Goal: Task Accomplishment & Management: Complete application form

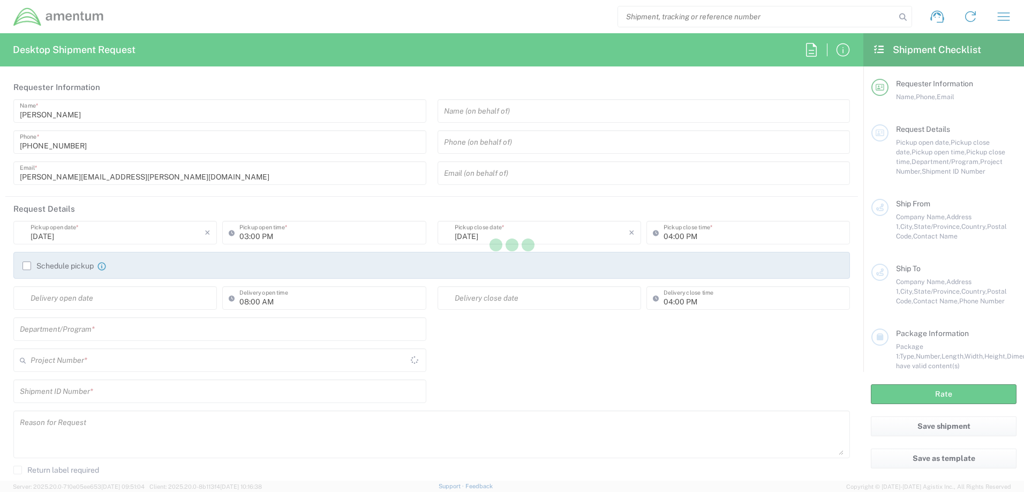
type input "[GEOGRAPHIC_DATA]"
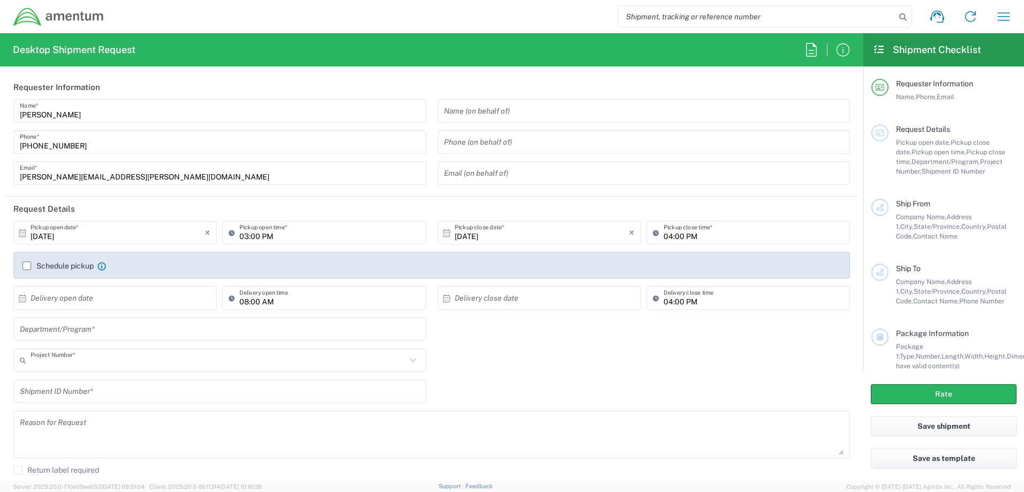
type input "AUTEC"
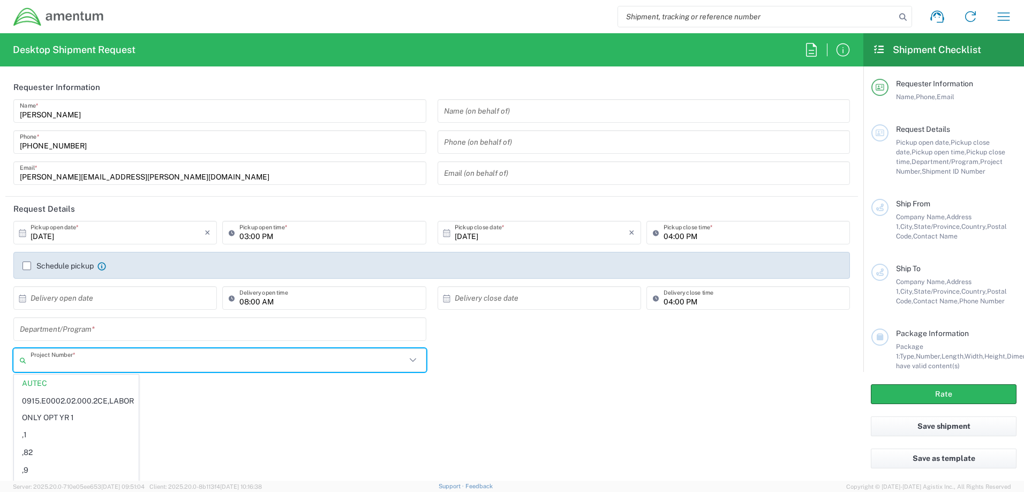
click at [85, 356] on input "text" at bounding box center [218, 360] width 375 height 19
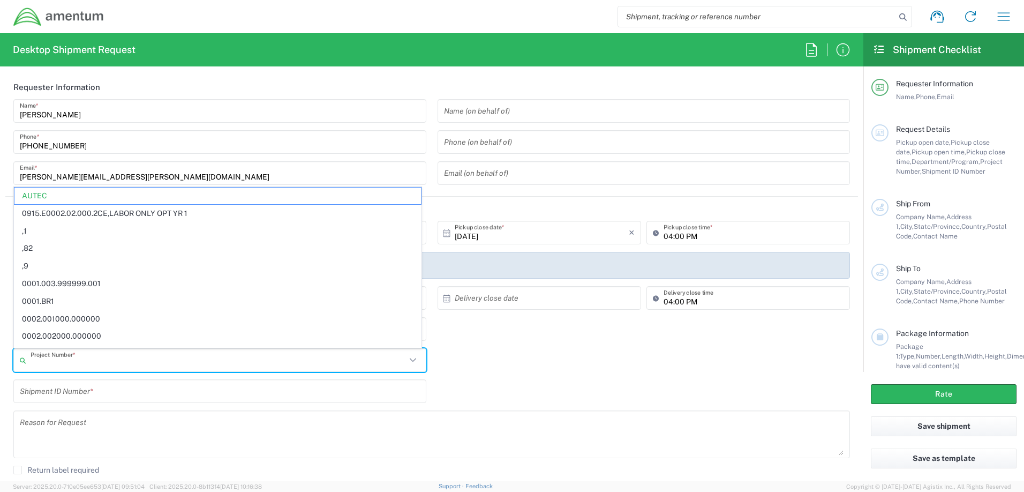
click at [85, 356] on input "text" at bounding box center [218, 360] width 375 height 19
type input "4732."
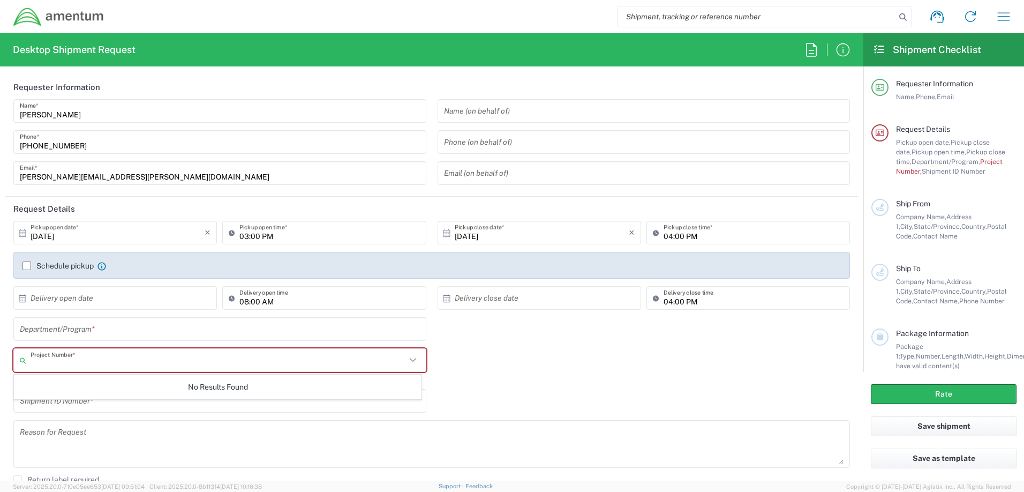
paste input "4732.C0.03TF.13080300.920E0040"
click at [187, 362] on input "4732.C0.03TF.13080300.920E0040" at bounding box center [218, 360] width 375 height 19
click at [264, 388] on div "No Results Found" at bounding box center [217, 386] width 407 height 25
click at [154, 365] on input "4732.C0.03TF.13080300.920E0040" at bounding box center [218, 360] width 375 height 19
type input "4732.C0.03TF.13080300.920E0050"
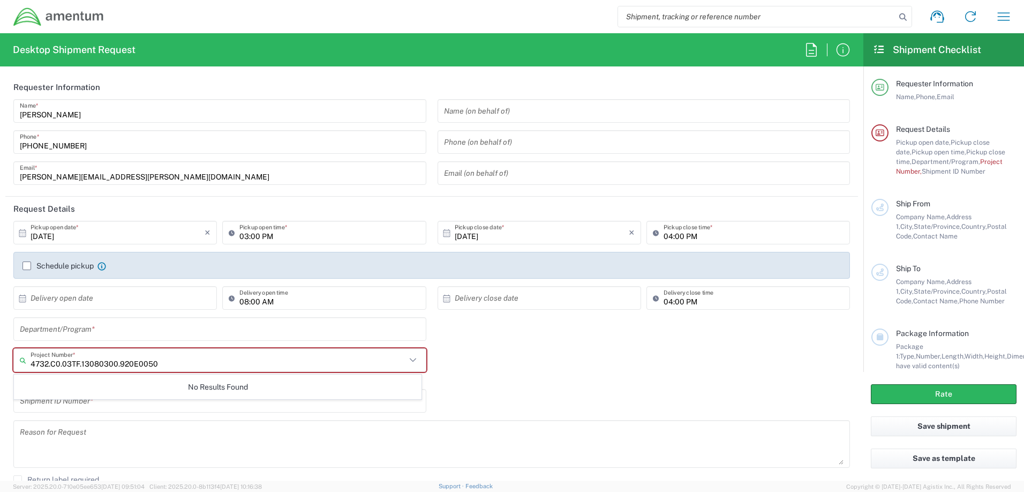
click at [447, 389] on div "Shipment ID Number *" at bounding box center [432, 404] width 848 height 31
click at [179, 360] on input "text" at bounding box center [218, 360] width 375 height 19
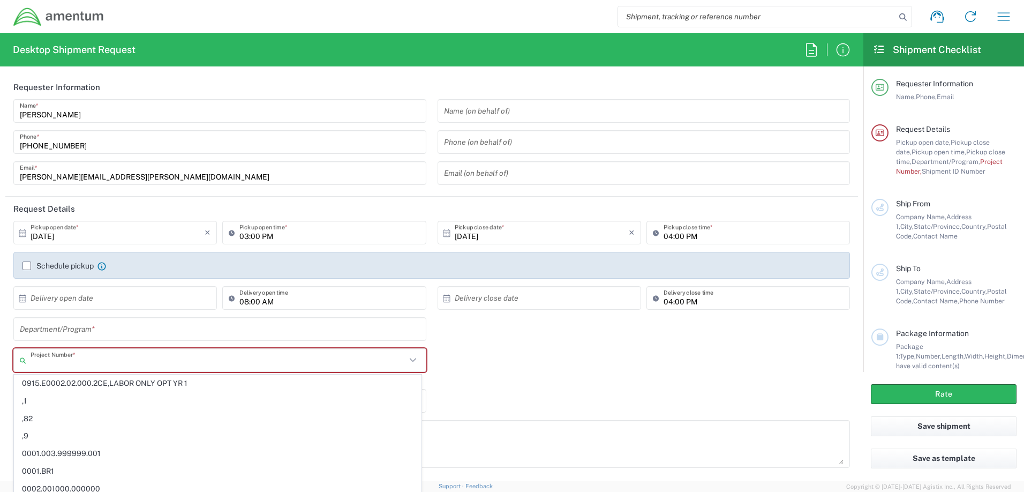
click at [152, 365] on input "text" at bounding box center [218, 360] width 375 height 19
paste input "4732.C0.03TF.13080300.920E0050"
type input "4732.C0.03TF.13080300.920E0050"
click at [297, 327] on input "text" at bounding box center [220, 329] width 400 height 19
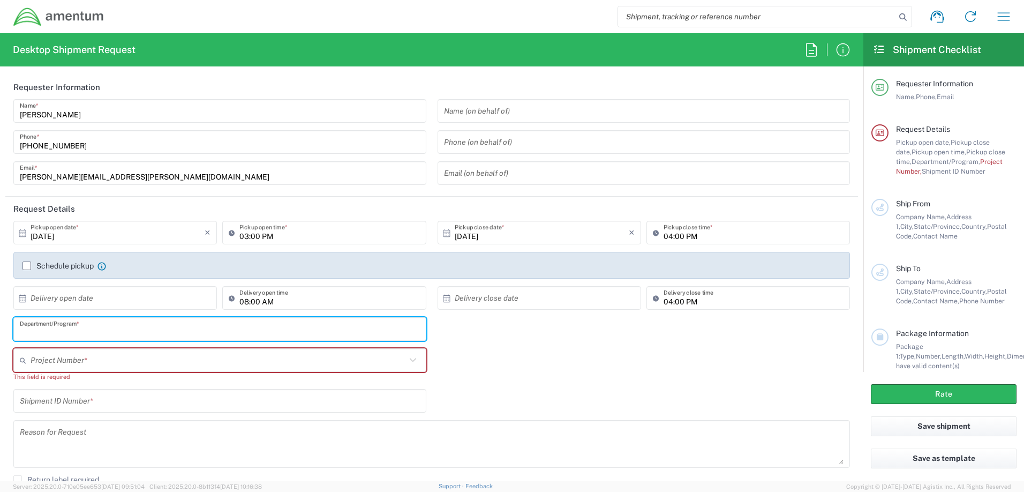
click at [200, 369] on input "text" at bounding box center [218, 360] width 375 height 19
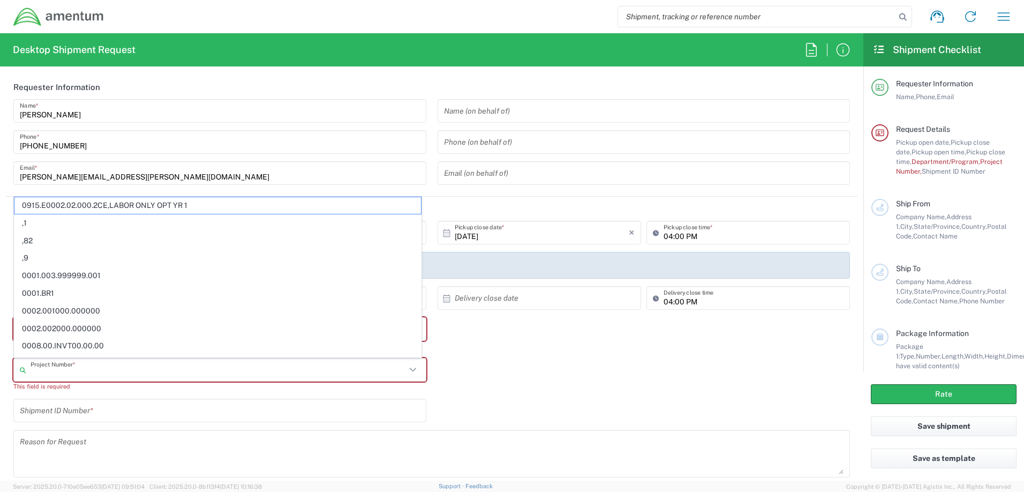
paste input "4732.C0.03TF.13080300.920E0050"
type input "4732.C0.03TF.13080300.920E0050"
click at [526, 358] on div "4732.C0.03TF.13080300.920E0050 Project Number * 0915.E0002.02.000.2CE,LABOR ONL…" at bounding box center [432, 378] width 848 height 41
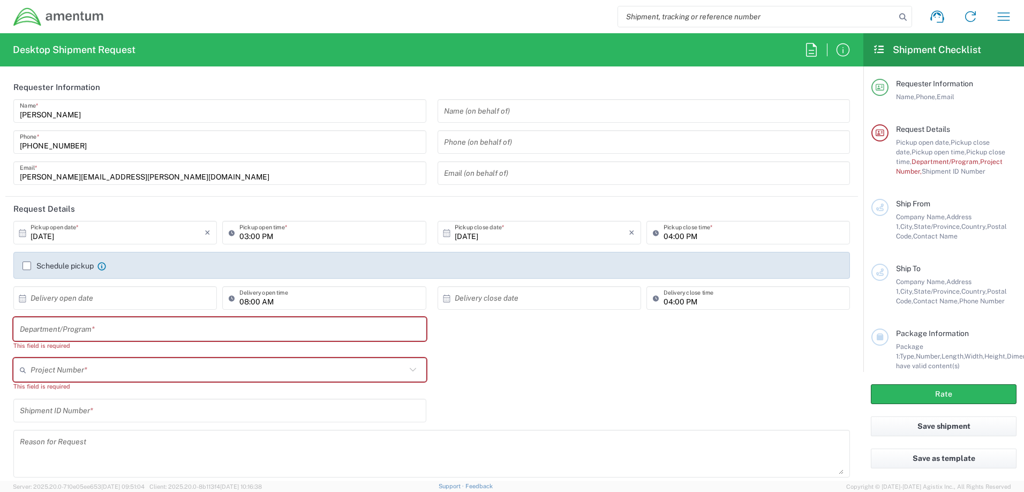
click at [118, 327] on input "text" at bounding box center [220, 329] width 400 height 19
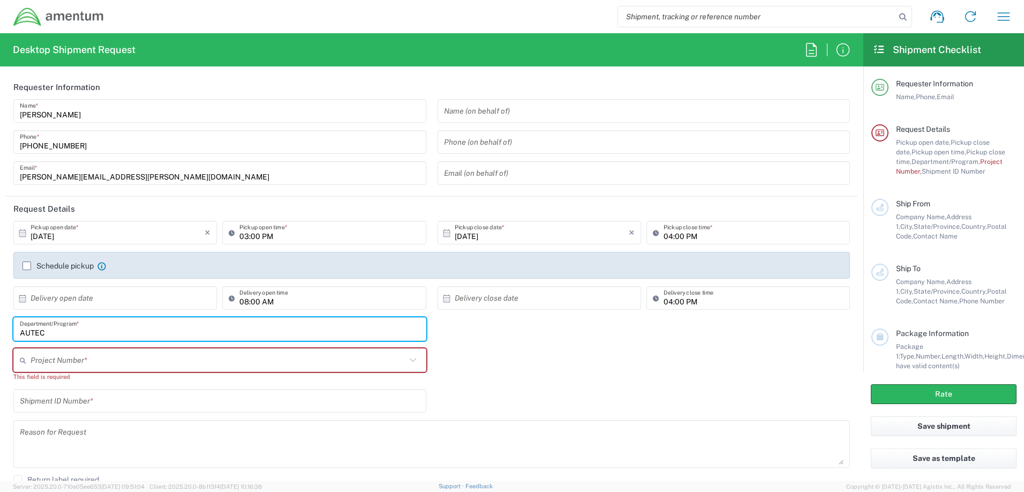
type input "AUTEC"
click at [108, 360] on input "text" at bounding box center [218, 360] width 375 height 19
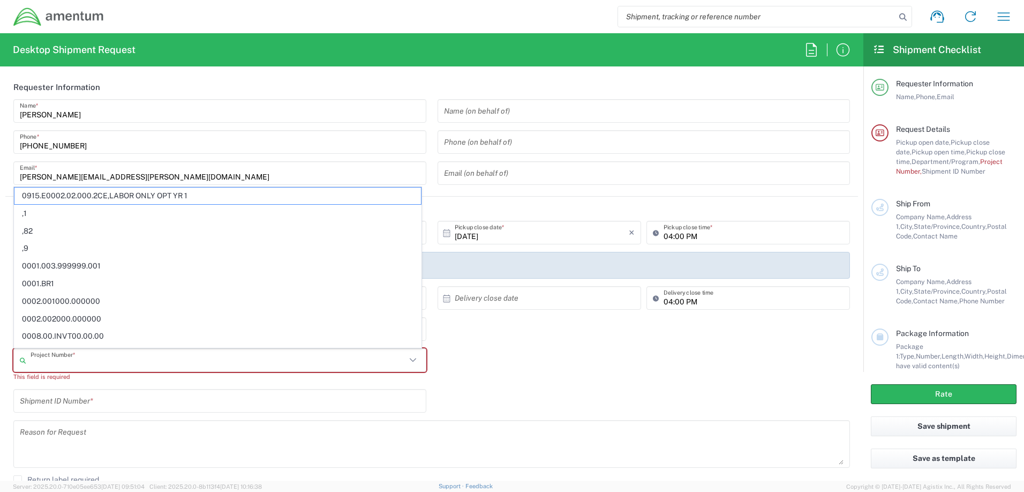
paste input "4732.C0.03TF.13080300.920E0050"
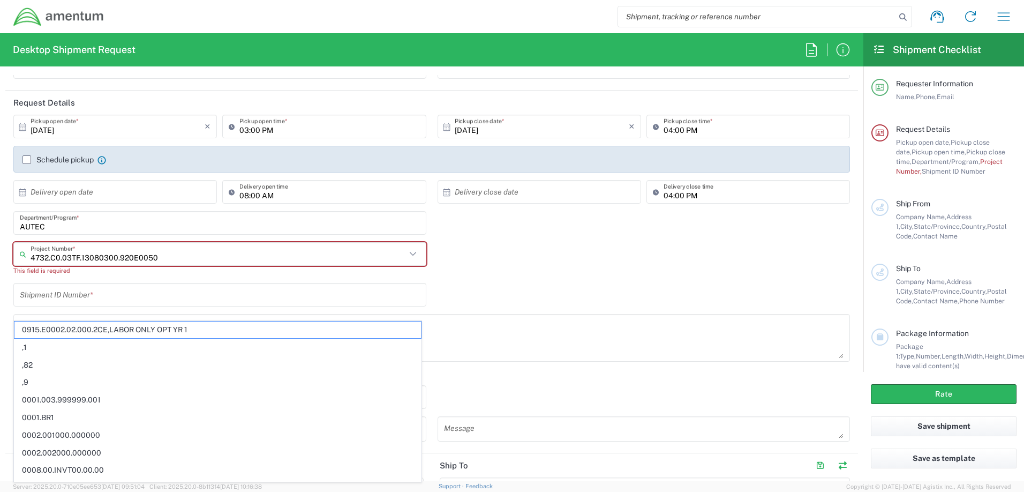
scroll to position [54, 0]
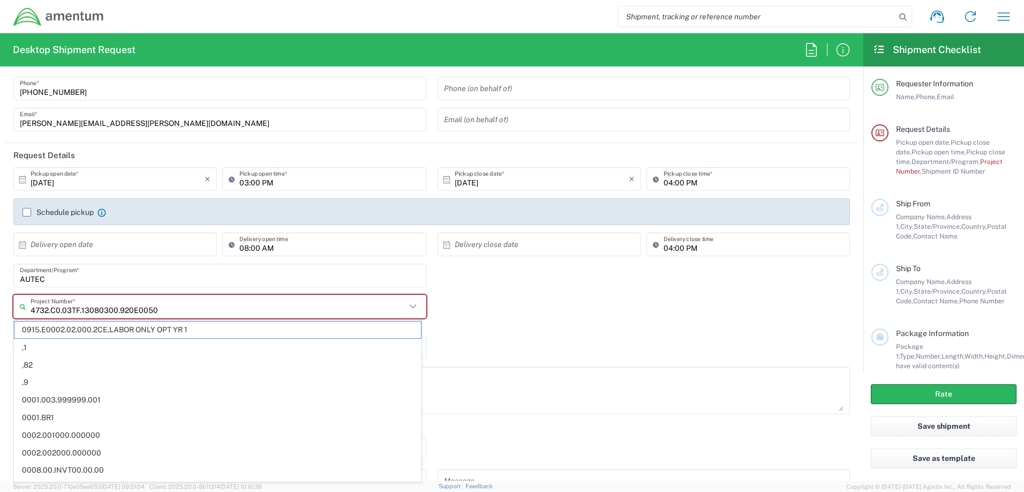
click at [205, 304] on input "4732.C0.03TF.13080300.920E0050" at bounding box center [218, 306] width 375 height 19
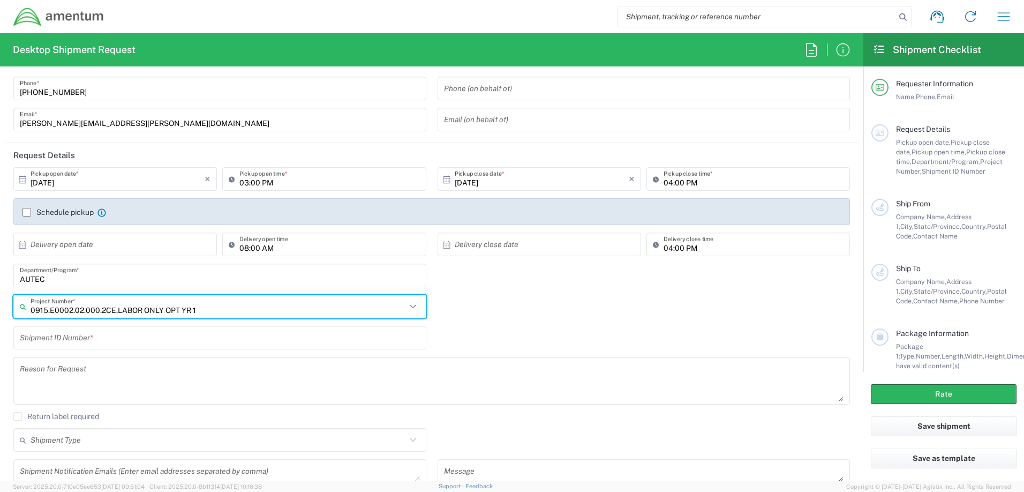
drag, startPoint x: 202, startPoint y: 303, endPoint x: 9, endPoint y: 303, distance: 193.8
click at [9, 303] on div "0915.E0002.02.000.2CE,LABOR ONLY OPT YR 1 Project Number * 0915.E0002.02.000.2C…" at bounding box center [220, 309] width 424 height 31
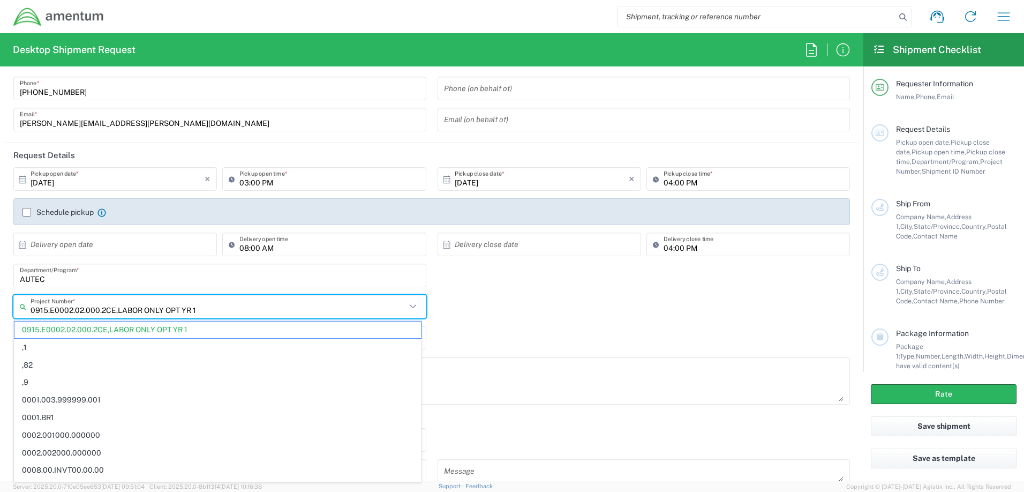
paste input "4732.C0.03TF.13080300.920E0050"
drag, startPoint x: 117, startPoint y: 310, endPoint x: -2, endPoint y: 309, distance: 119.4
click at [0, 309] on html "Shipment request Shipment tracking Shipment estimator Desktop shipment request …" at bounding box center [512, 246] width 1024 height 492
drag, startPoint x: 207, startPoint y: 309, endPoint x: 3, endPoint y: 315, distance: 203.5
click at [3, 315] on form "Requester Information [PERSON_NAME] Name * [PHONE_NUMBER] Phone * [PERSON_NAME]…" at bounding box center [431, 277] width 863 height 405
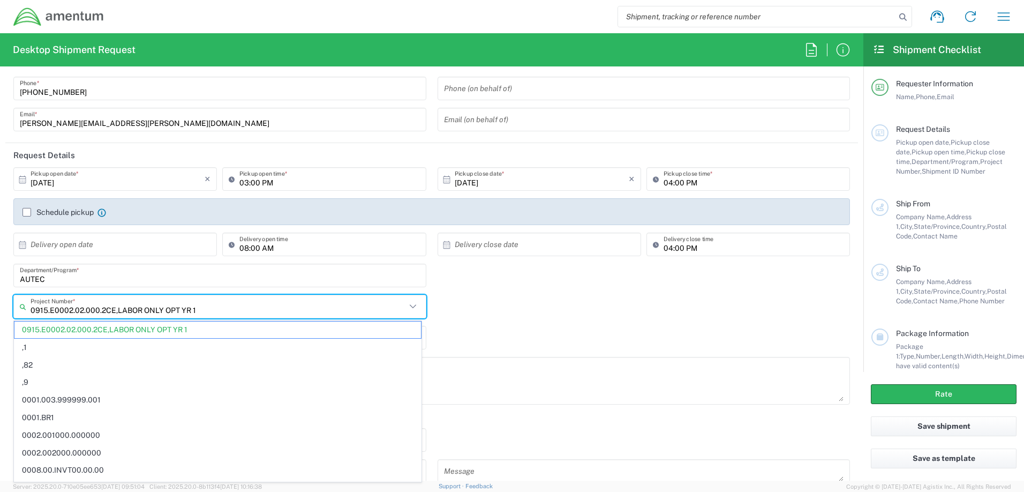
paste input "4732.C0.03TF.13080300.920E0050"
click at [111, 305] on input "4732.C0.03TF.13080300.920E0050" at bounding box center [218, 306] width 375 height 19
drag, startPoint x: 120, startPoint y: 309, endPoint x: -2, endPoint y: 309, distance: 122.1
click at [0, 309] on html "Shipment request Shipment tracking Shipment estimator Desktop shipment request …" at bounding box center [512, 246] width 1024 height 492
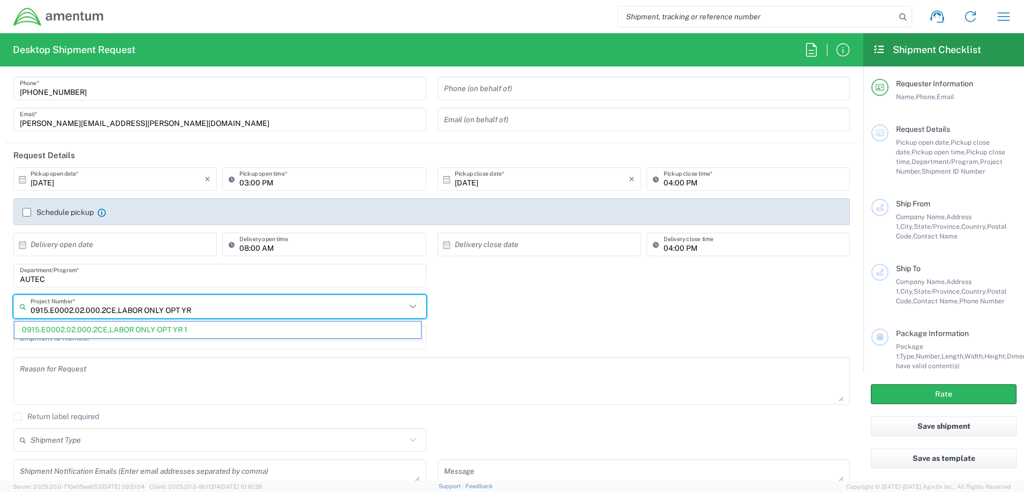
drag, startPoint x: 239, startPoint y: 312, endPoint x: 6, endPoint y: 300, distance: 232.6
click at [4, 299] on form "Requester Information [PERSON_NAME] Name * [PHONE_NUMBER] Phone * [PERSON_NAME]…" at bounding box center [431, 277] width 863 height 405
type input "0915.E0002.02.000.2CE,LABOR ONLY OPT YR 14732"
drag, startPoint x: 300, startPoint y: 314, endPoint x: 4, endPoint y: 305, distance: 296.3
click at [4, 305] on form "Requester Information [PERSON_NAME] Name * [PHONE_NUMBER] Phone * [PERSON_NAME]…" at bounding box center [431, 277] width 863 height 405
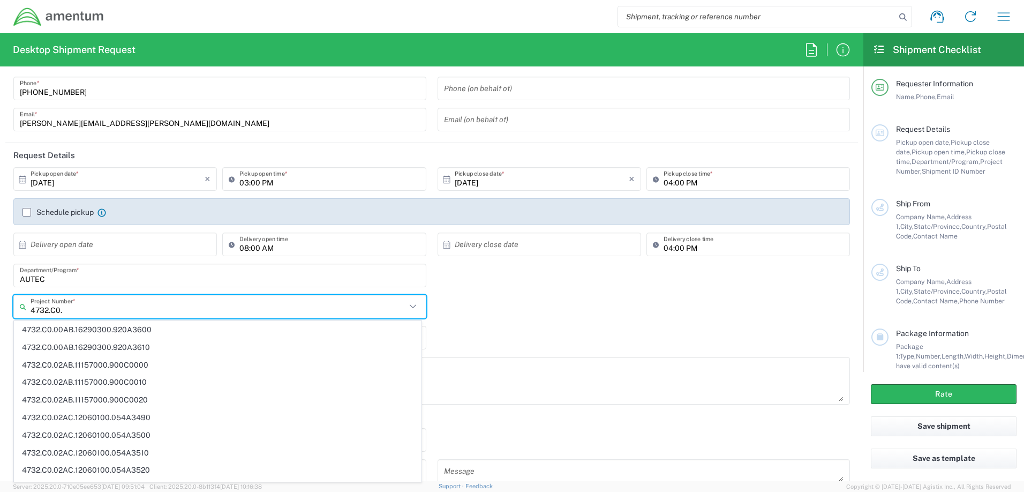
drag, startPoint x: 105, startPoint y: 305, endPoint x: 21, endPoint y: 304, distance: 84.6
click at [21, 304] on div "4732.C0. Project Number *" at bounding box center [219, 306] width 413 height 24
paste input "03TF.13080300.920E0050"
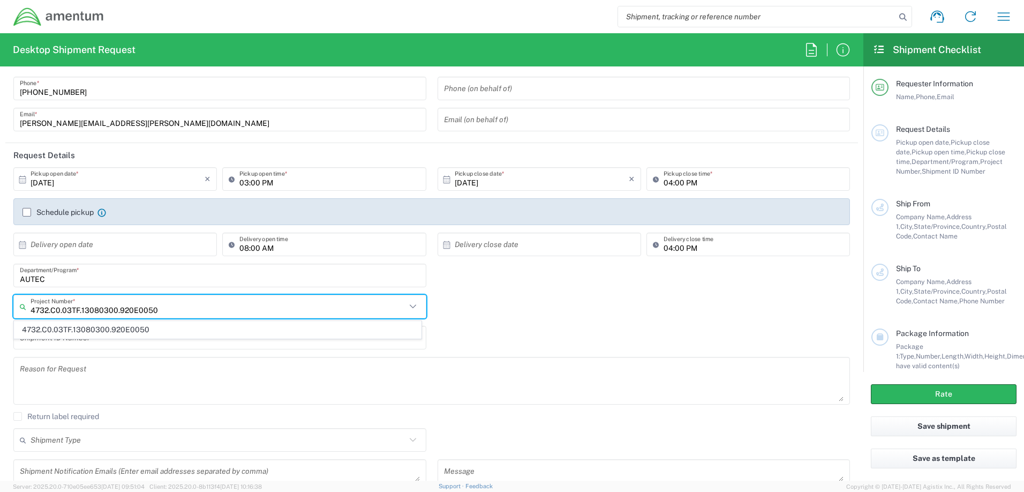
type input "4732.C0.03TF.13080300.920E0050"
click at [47, 277] on input "AUTEC" at bounding box center [220, 275] width 400 height 19
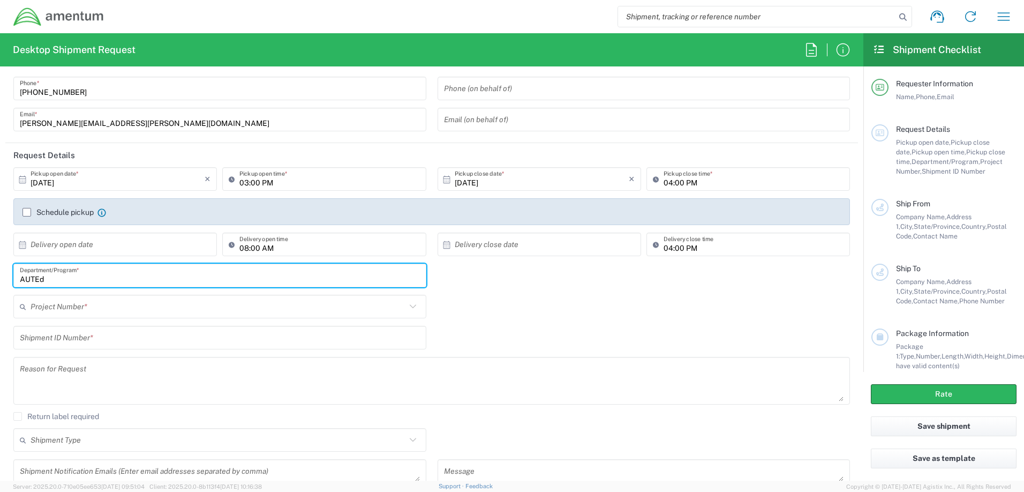
type input "AUTEd"
click at [89, 309] on input "text" at bounding box center [218, 306] width 375 height 19
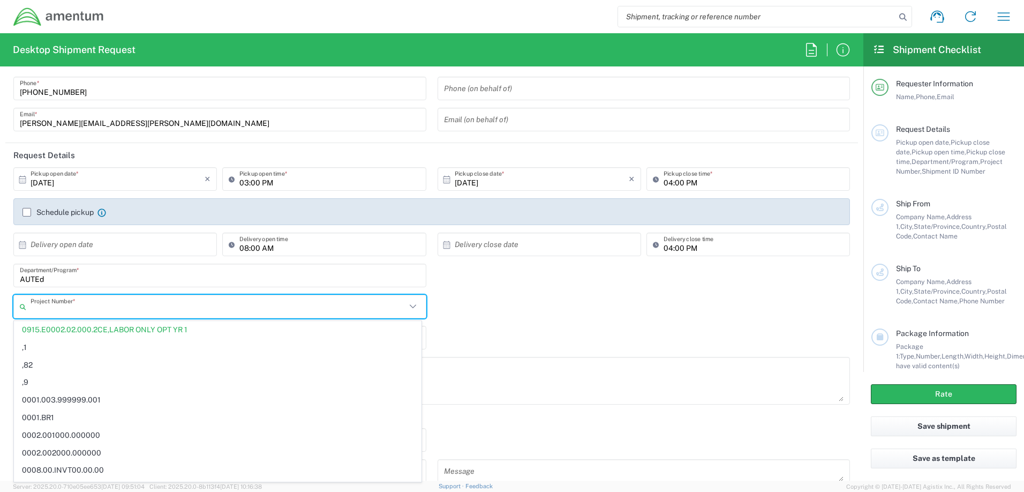
paste input "4732.C0.03TF.13080300.920E0050"
type input "4732.C0.03TF.13080300.920E0050"
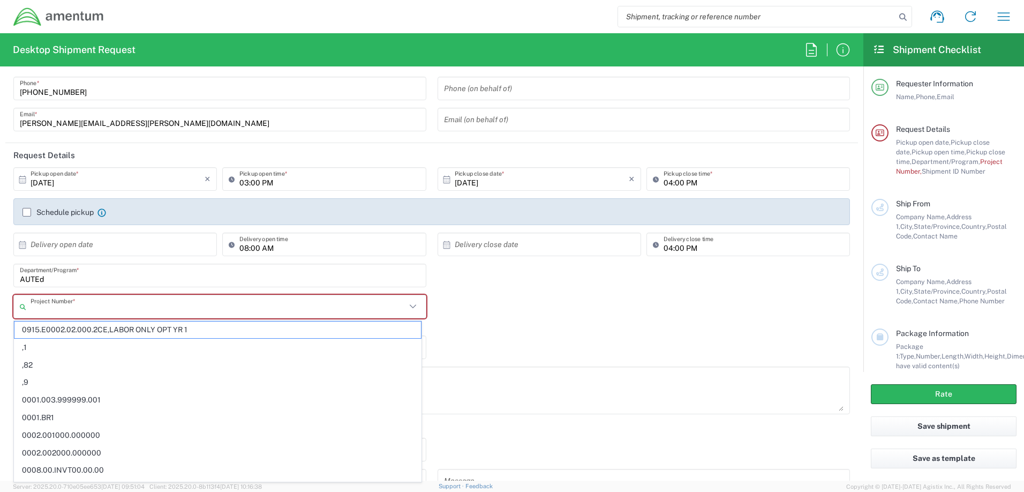
paste input "4732.C0.03TF.13080300.920E0050"
type input "4732.C0.03TF.13080300.920E0050"
click at [185, 276] on input "AUTEd" at bounding box center [220, 275] width 400 height 19
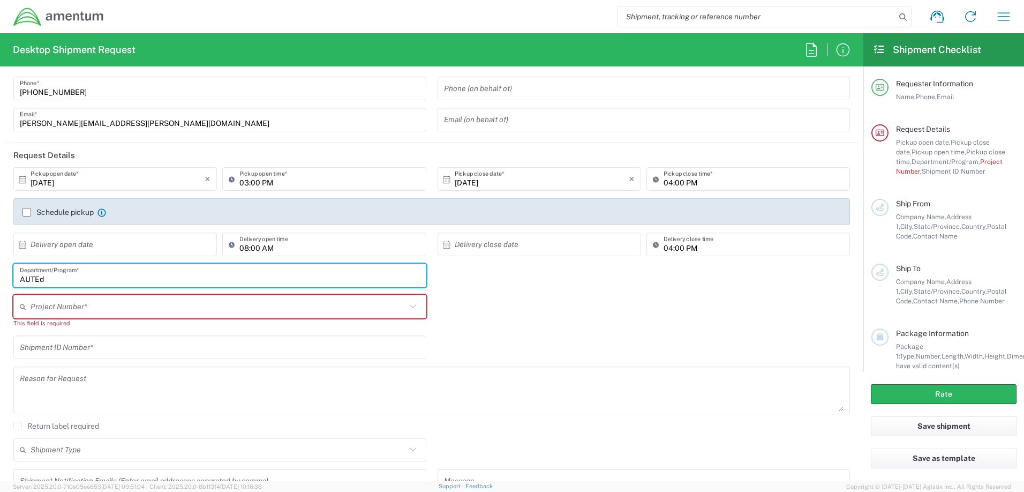
click at [171, 300] on input "text" at bounding box center [218, 306] width 375 height 19
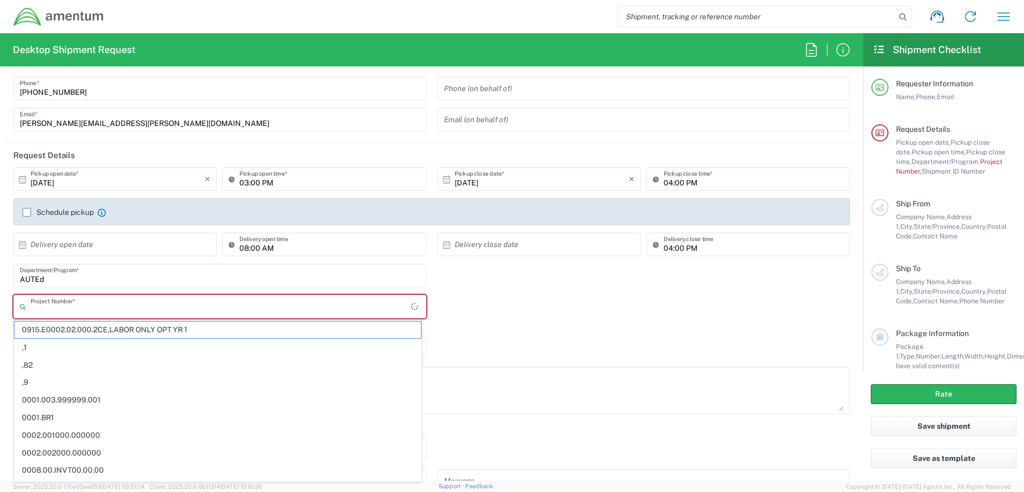
paste input "4732.C0.03TF.13080300.920E0050"
type input "4732.C0.03TF.13080300.920E0050"
click at [67, 274] on input "AUTEd" at bounding box center [220, 275] width 400 height 19
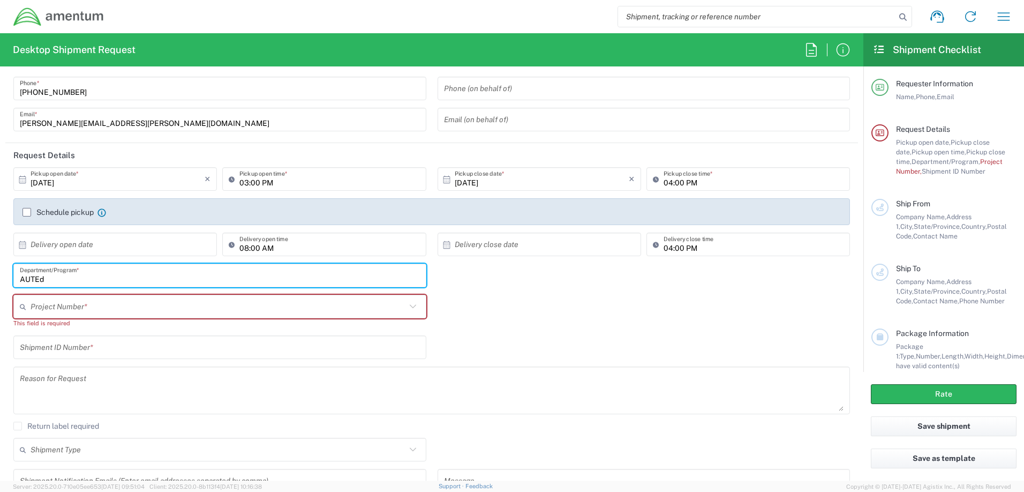
drag, startPoint x: 67, startPoint y: 276, endPoint x: 0, endPoint y: 271, distance: 67.1
click at [0, 271] on form "Requester Information [PERSON_NAME] Name * [PHONE_NUMBER] Phone * [PERSON_NAME]…" at bounding box center [431, 277] width 863 height 405
type input "Autec"
click at [133, 300] on input "text" at bounding box center [218, 306] width 375 height 19
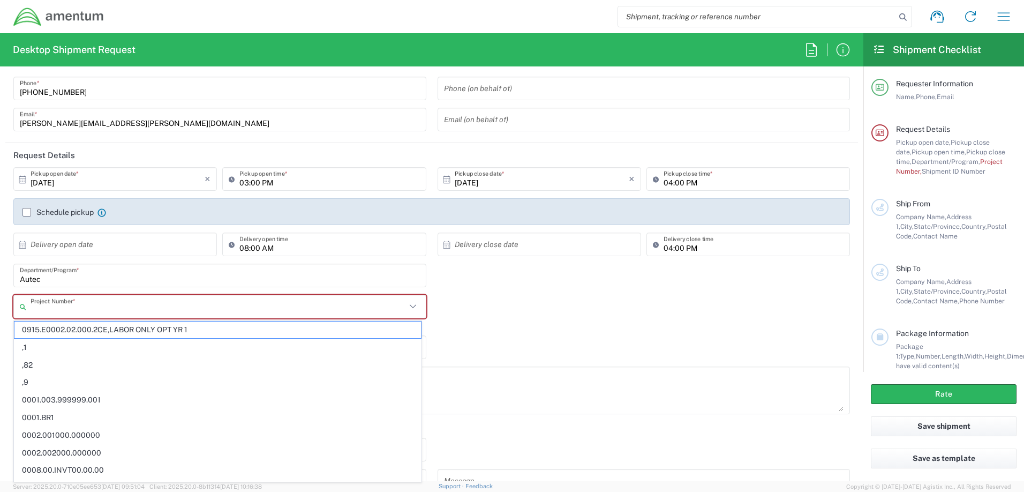
paste input "4732.C0.03TF.13080300.920E0050"
type input "4732.C0.03TF.13080300.920E0050"
click at [57, 280] on input "Autec" at bounding box center [220, 275] width 400 height 19
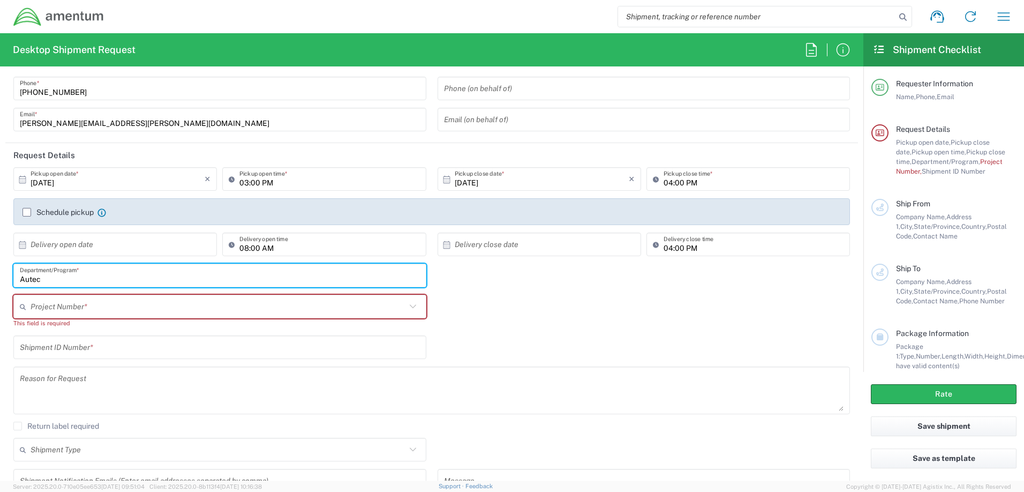
click at [57, 280] on input "Autec" at bounding box center [220, 275] width 400 height 19
type input "AUTEC"
click at [85, 304] on input "text" at bounding box center [218, 306] width 375 height 19
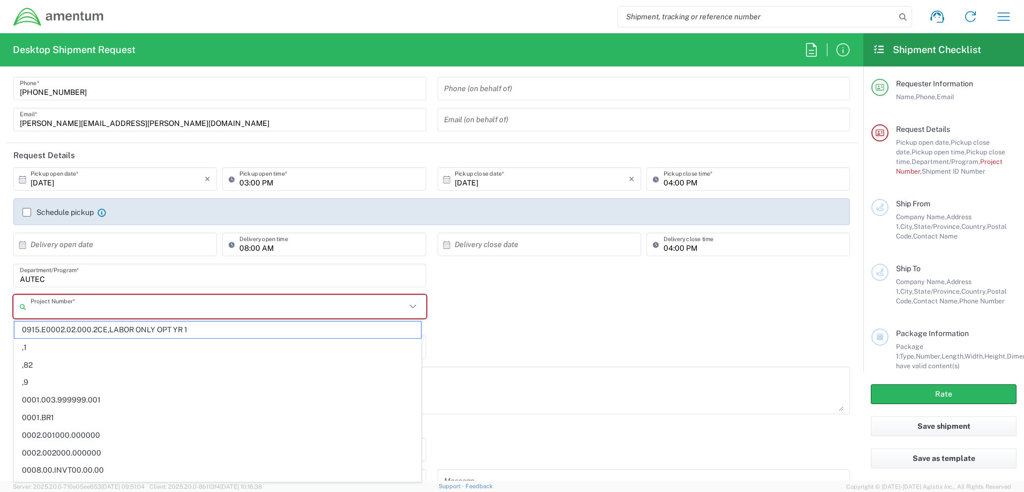
click at [131, 307] on input "text" at bounding box center [218, 306] width 375 height 19
paste input "4732.C0.03TF.13080300.920E0050"
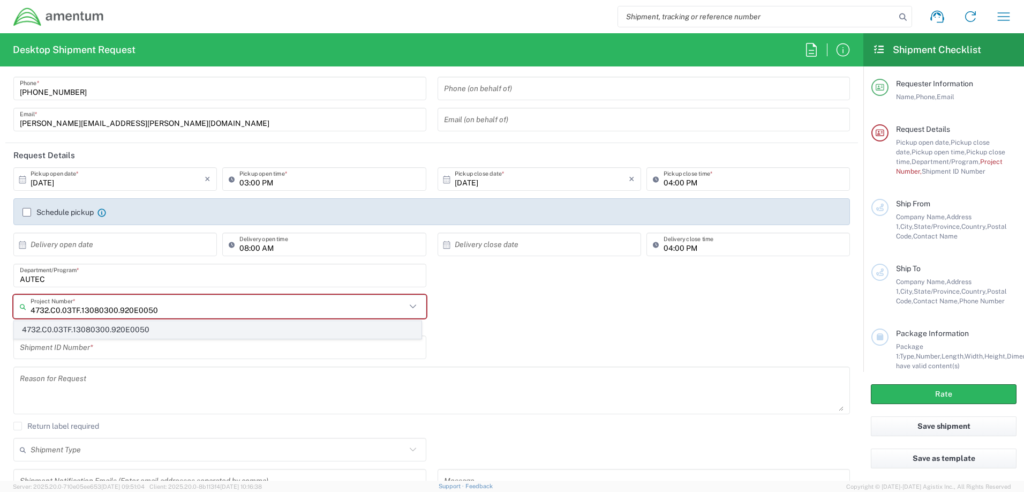
type input "4732.C0.03TF.13080300.920E0050"
click at [146, 334] on span "4732.C0.03TF.13080300.920E0050" at bounding box center [217, 329] width 406 height 17
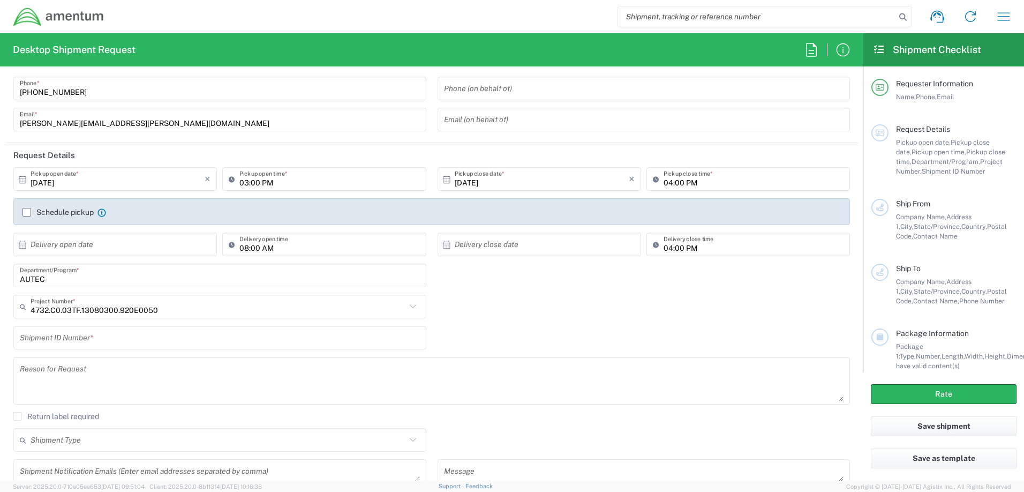
scroll to position [0, 0]
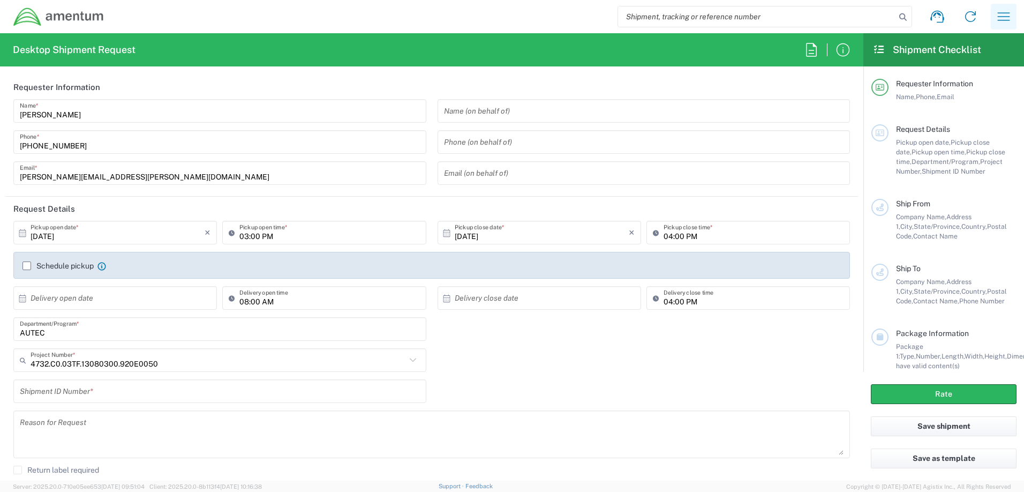
click at [994, 19] on button "button" at bounding box center [1004, 17] width 26 height 26
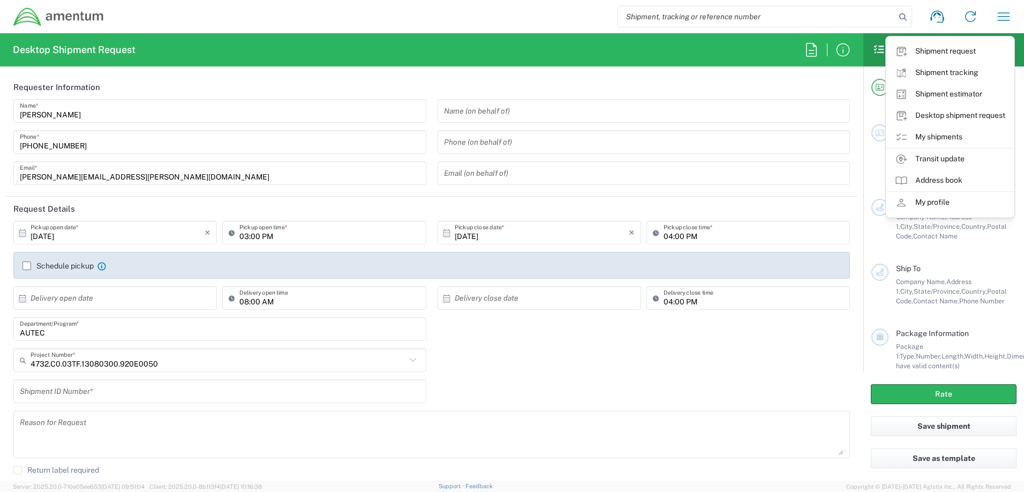
drag, startPoint x: 83, startPoint y: 12, endPoint x: 77, endPoint y: 16, distance: 7.4
click at [77, 16] on img at bounding box center [59, 17] width 92 height 20
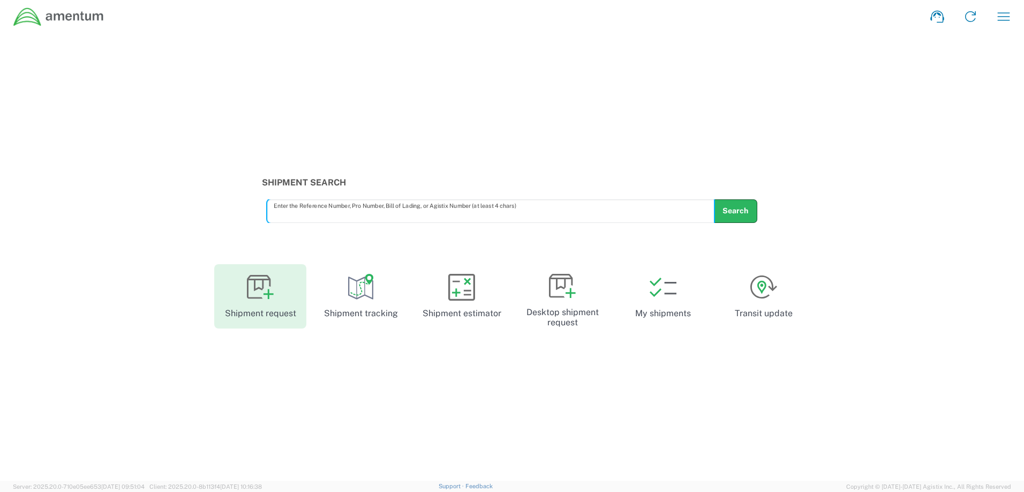
click at [255, 290] on icon at bounding box center [260, 287] width 27 height 27
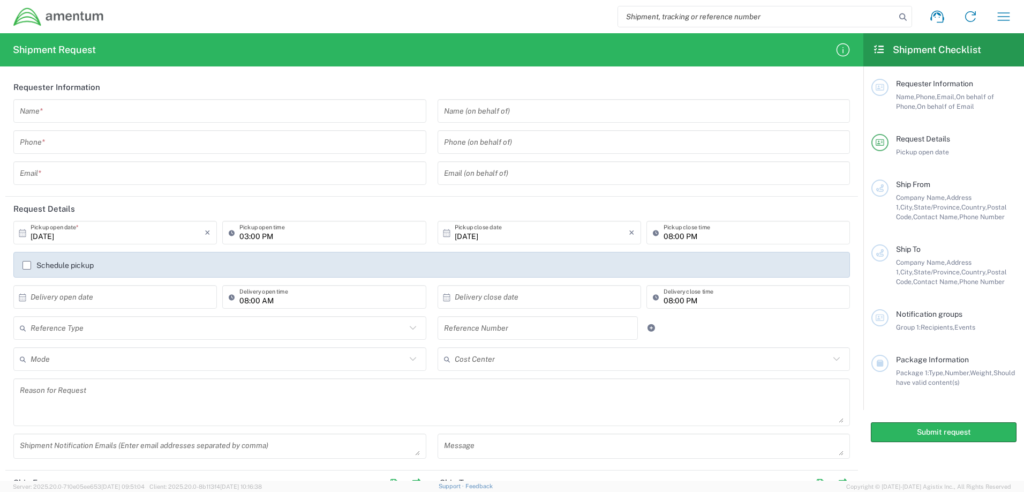
click at [24, 51] on h2 "Shipment Request" at bounding box center [54, 49] width 83 height 13
click at [1010, 18] on icon "button" at bounding box center [1003, 16] width 17 height 17
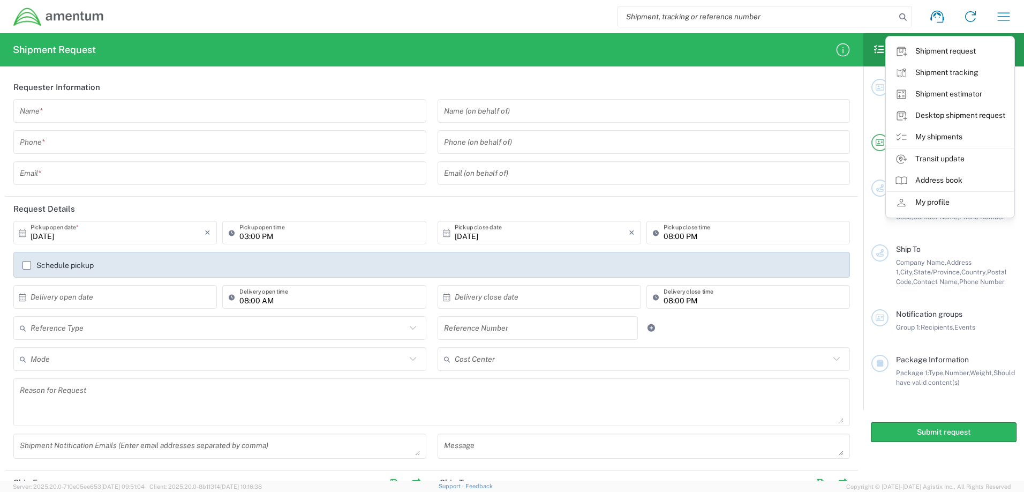
click at [55, 12] on img at bounding box center [59, 17] width 92 height 20
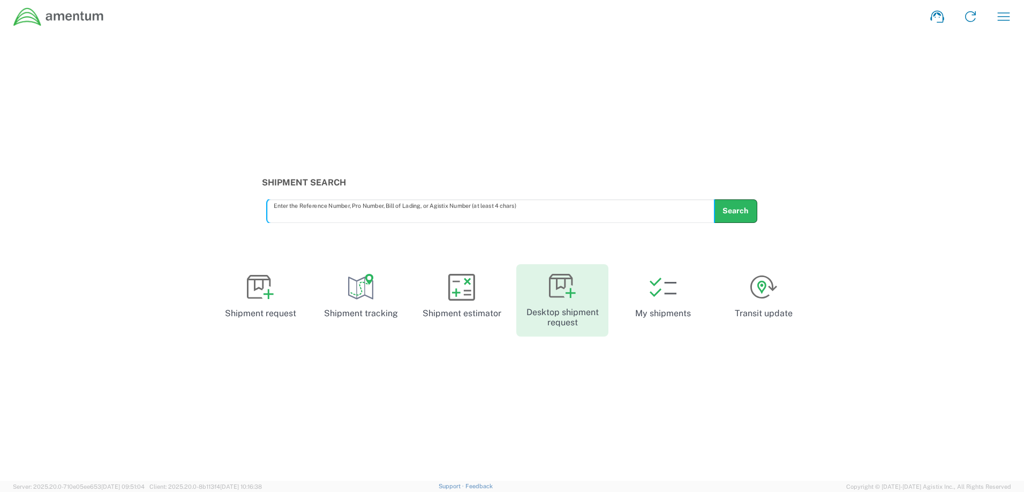
click at [553, 278] on icon at bounding box center [561, 286] width 24 height 24
